Goal: Information Seeking & Learning: Learn about a topic

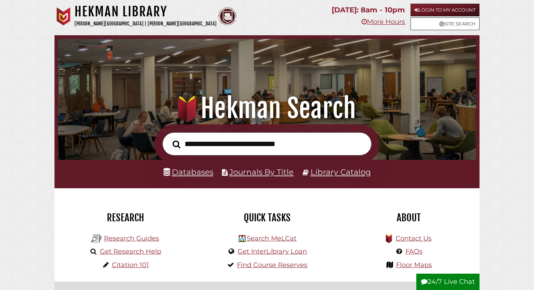
scroll to position [138, 414]
type input "********"
click at [169, 138] on button "Search" at bounding box center [176, 144] width 15 height 12
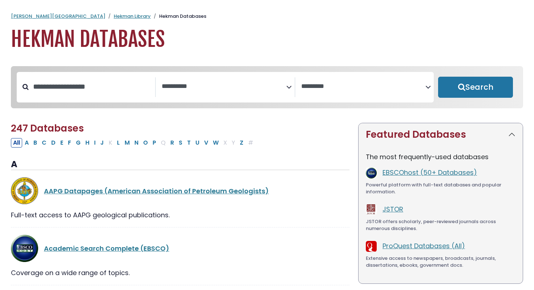
select select "Database Subject Filter"
select select "Database Vendors Filter"
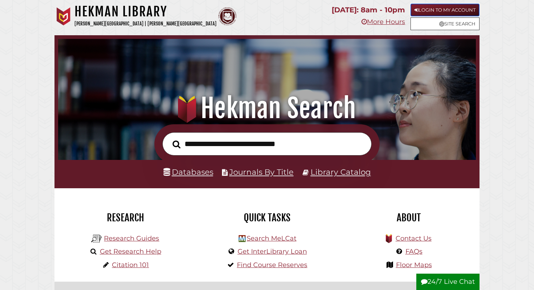
click at [424, 11] on link "Login to My Account" at bounding box center [445, 10] width 69 height 13
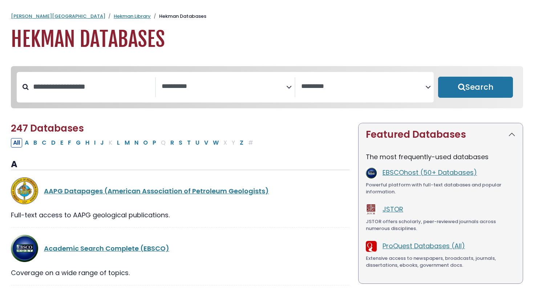
select select "Database Subject Filter"
select select "Database Vendors Filter"
click at [392, 174] on link "EBSCOhost (50+ Databases)" at bounding box center [430, 172] width 95 height 9
select select "Database Subject Filter"
select select "Database Vendors Filter"
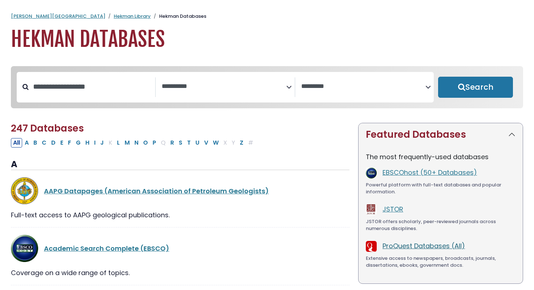
click at [395, 246] on link "ProQuest Databases (All)" at bounding box center [424, 245] width 83 height 9
